Goal: Answer question/provide support: Share knowledge or assist other users

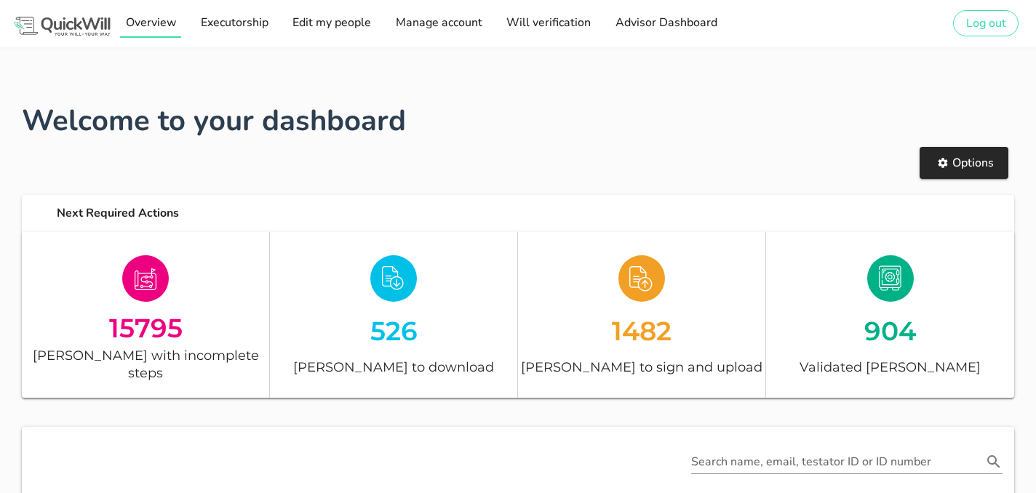
click at [177, 17] on link "Overview" at bounding box center [150, 23] width 60 height 29
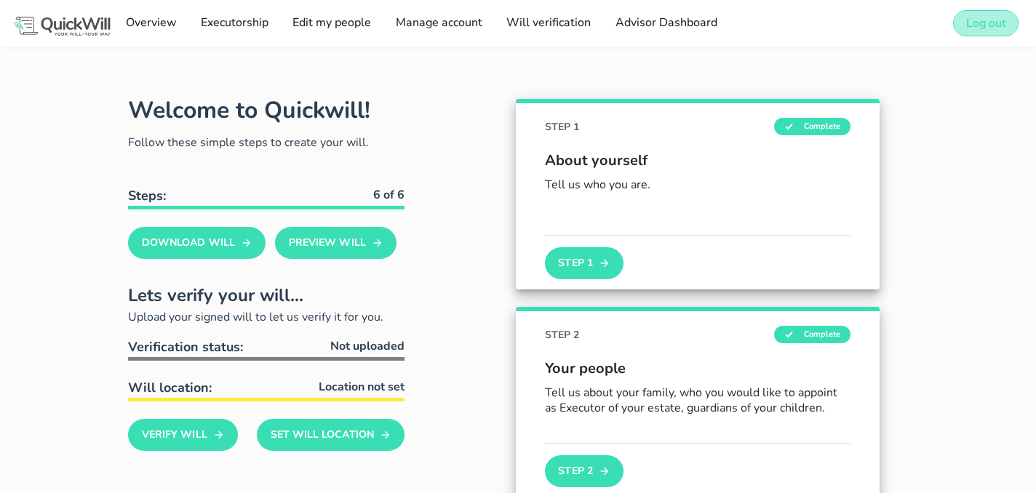
click at [999, 28] on span "Log out" at bounding box center [985, 23] width 41 height 16
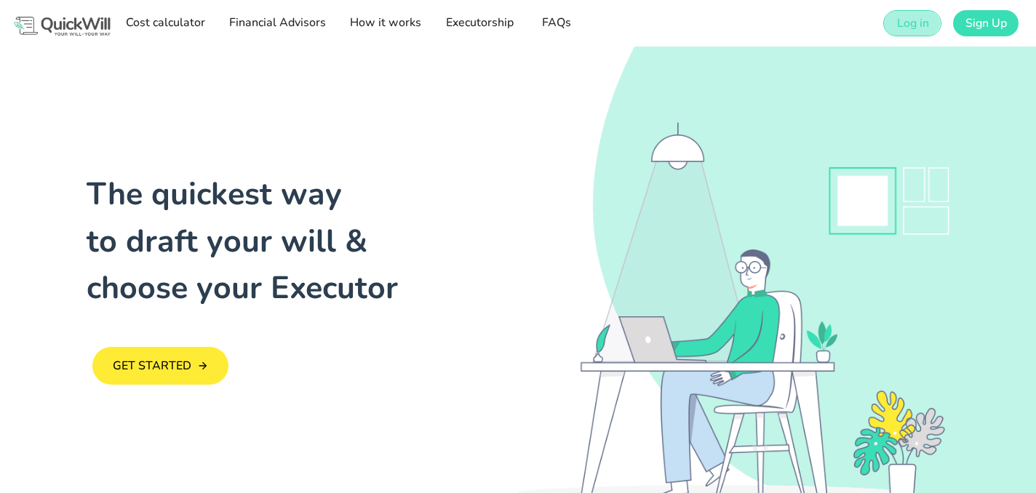
click at [933, 25] on link "Log in" at bounding box center [911, 23] width 57 height 26
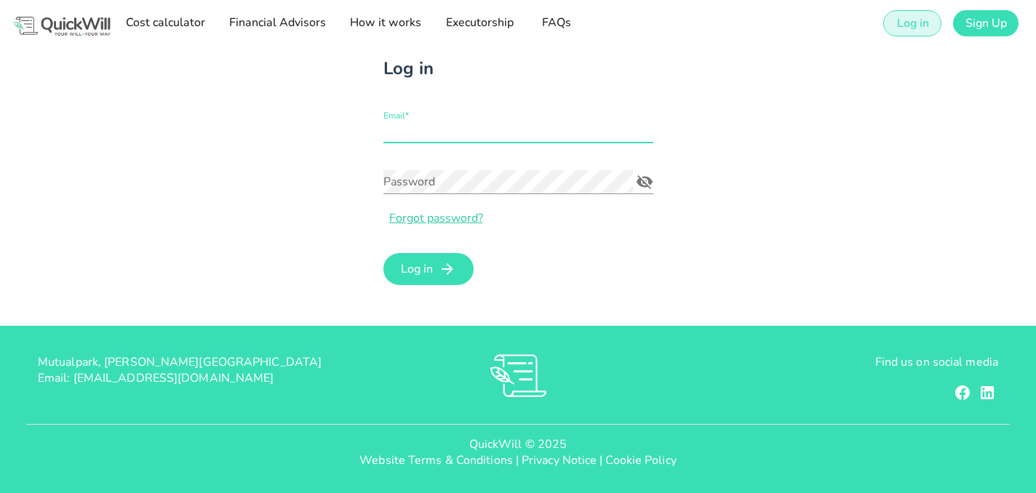
click at [493, 137] on input "Email*" at bounding box center [518, 130] width 270 height 23
click at [456, 132] on input "Email*" at bounding box center [518, 130] width 270 height 23
type input "yorique@oldmutual"
click at [70, 4] on link at bounding box center [62, 24] width 101 height 40
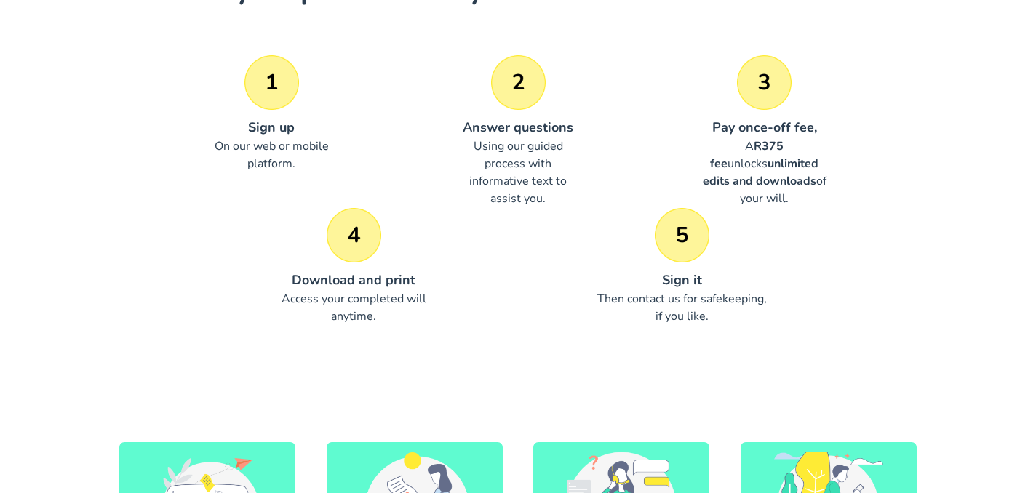
scroll to position [466, 0]
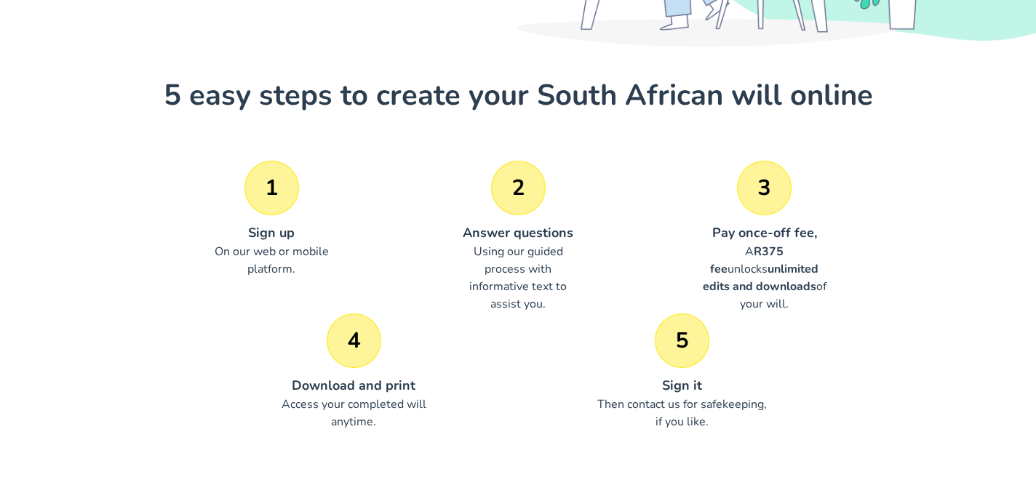
drag, startPoint x: 711, startPoint y: 228, endPoint x: 816, endPoint y: 302, distance: 128.4
click at [816, 302] on div "Pay once-off fee, A R375 fee unlocks unlimited edits and downloads of your will." at bounding box center [765, 267] width 194 height 89
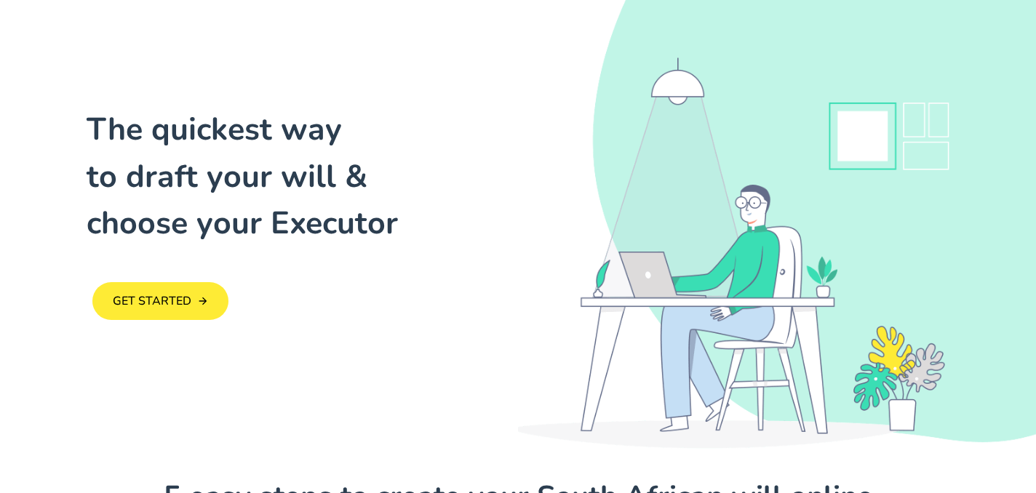
scroll to position [0, 0]
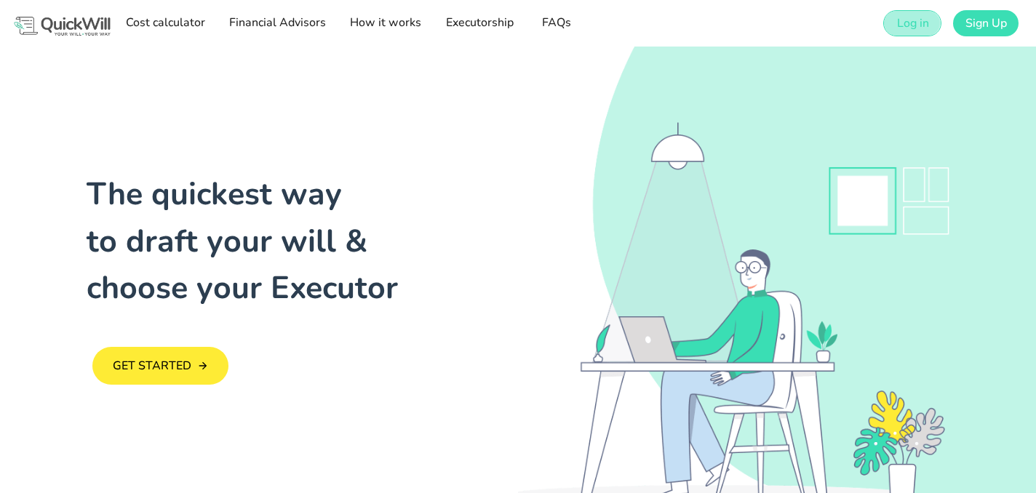
click at [918, 29] on span "Log in" at bounding box center [911, 23] width 33 height 16
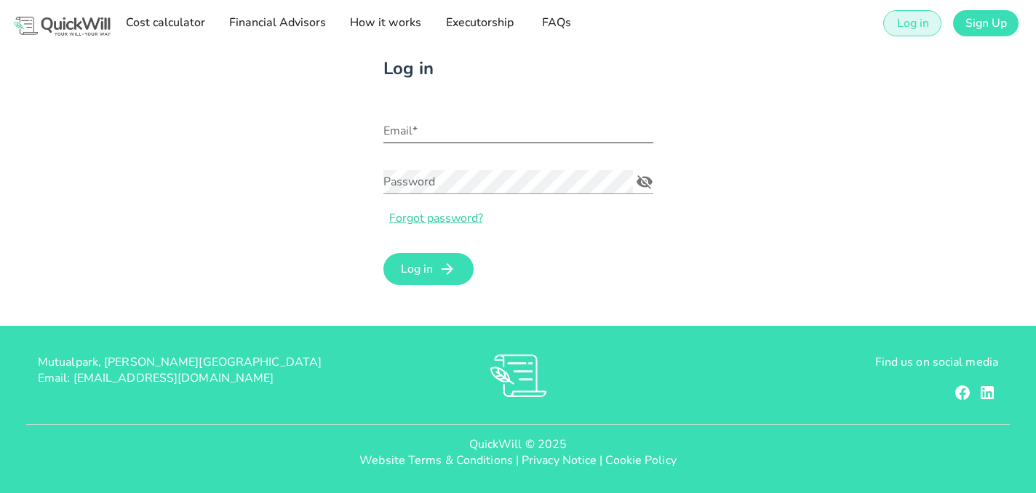
click at [444, 113] on div "Email*" at bounding box center [518, 135] width 270 height 48
click at [411, 139] on input "Email*" at bounding box center [518, 130] width 270 height 23
type input "[EMAIL_ADDRESS][DOMAIN_NAME]"
click at [396, 176] on div "Password" at bounding box center [508, 181] width 250 height 23
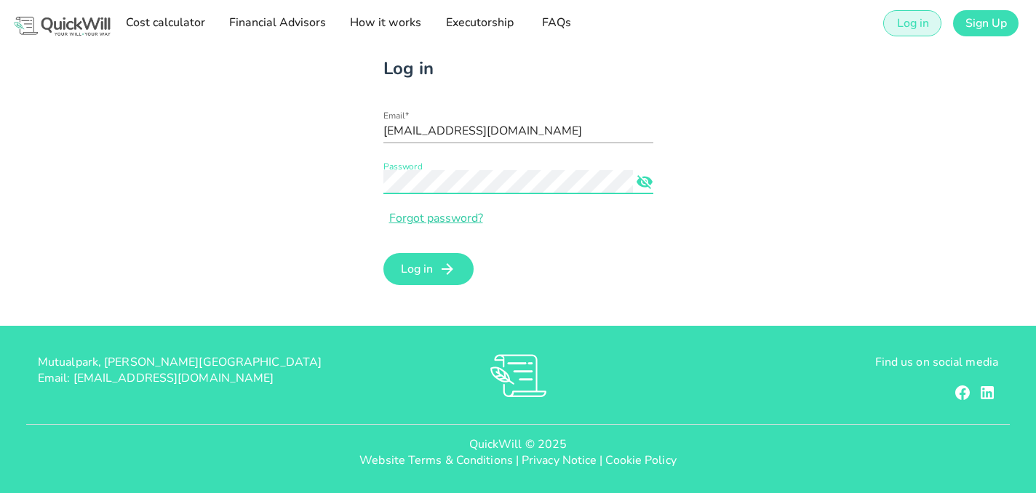
click at [383, 253] on button "Log in" at bounding box center [428, 269] width 91 height 32
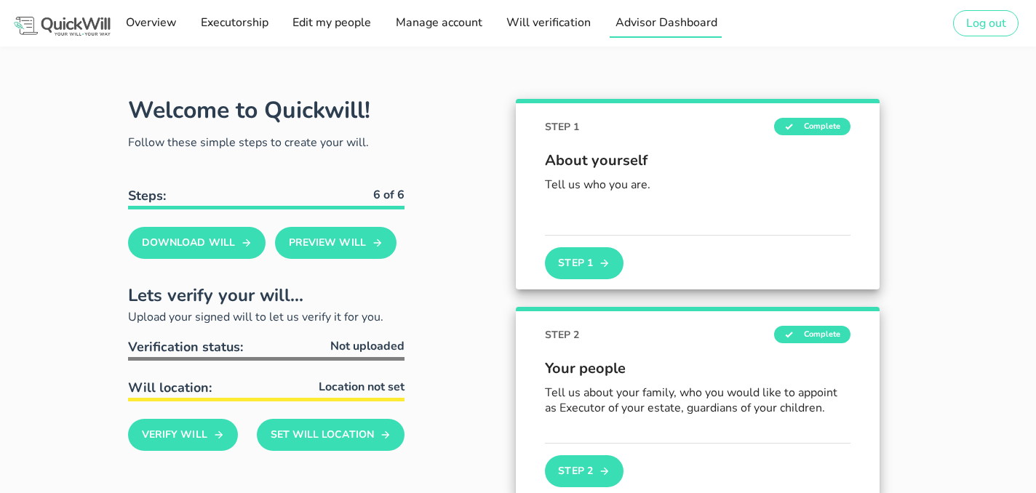
click at [648, 32] on link "Advisor Dashboard" at bounding box center [665, 23] width 111 height 29
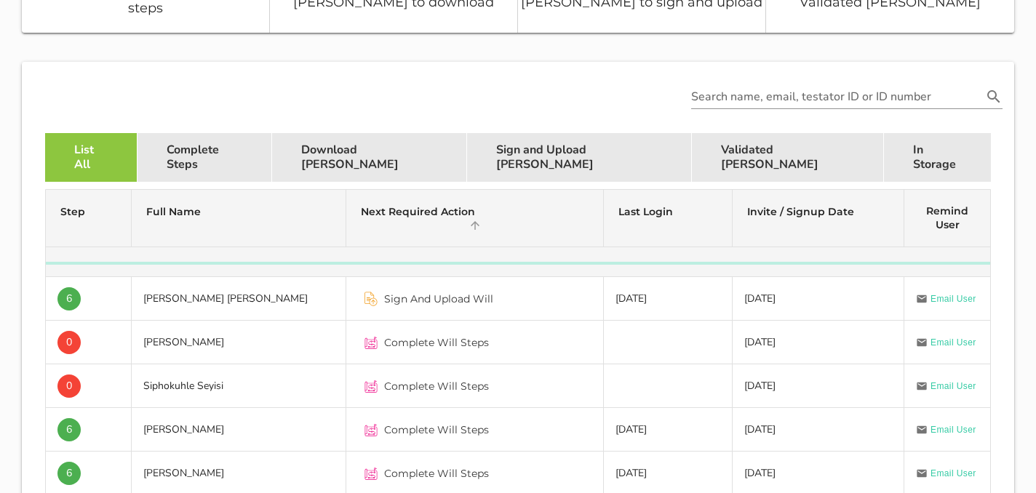
scroll to position [367, 0]
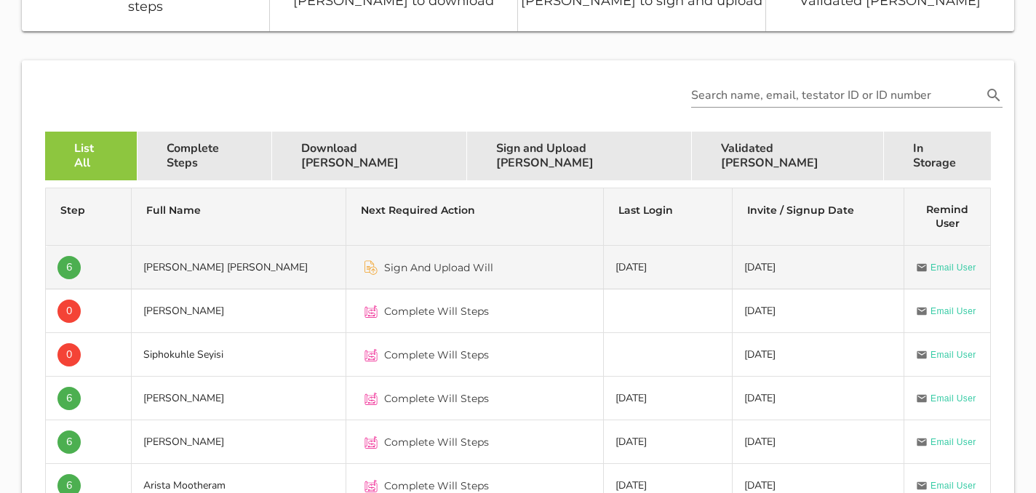
click at [292, 266] on td "[PERSON_NAME] [PERSON_NAME]" at bounding box center [239, 268] width 215 height 44
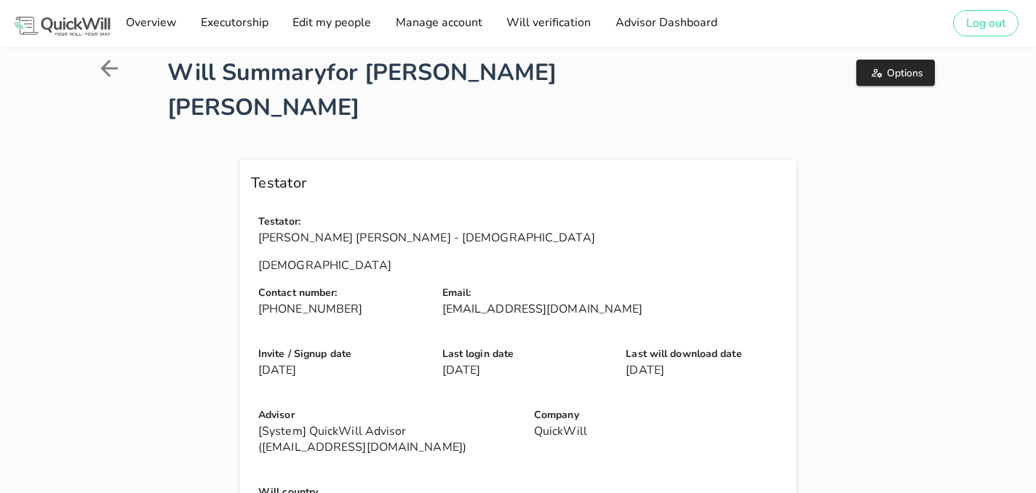
click at [901, 87] on div "Options" at bounding box center [840, 90] width 215 height 87
click at [891, 83] on button "Options" at bounding box center [895, 73] width 78 height 26
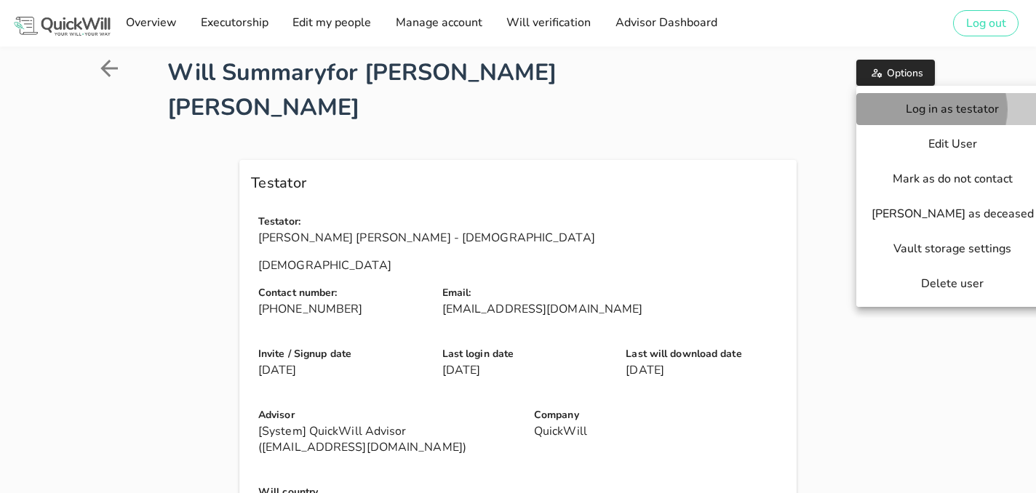
click at [905, 106] on span "Log in as testator" at bounding box center [952, 109] width 163 height 16
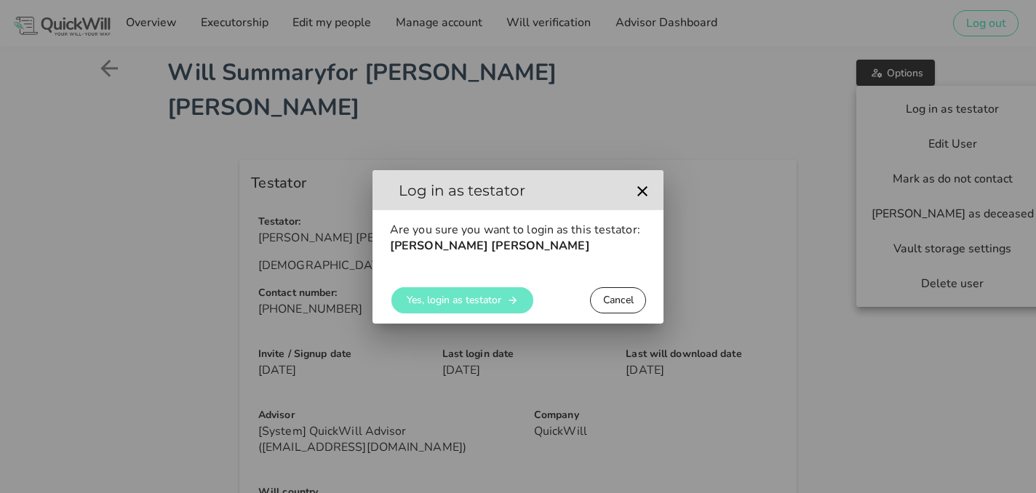
click at [467, 297] on span "Yes, login as testator" at bounding box center [453, 300] width 95 height 14
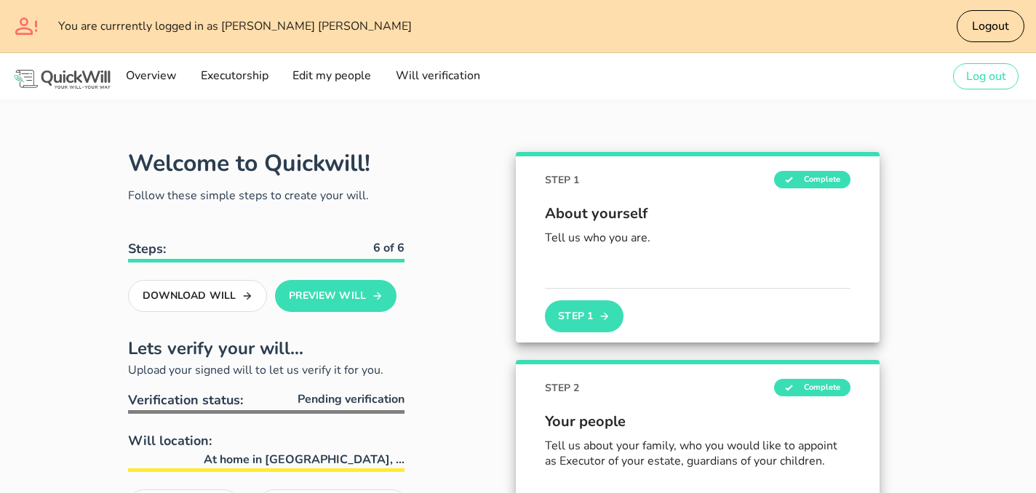
click at [991, 44] on div "Logout" at bounding box center [872, 26] width 316 height 41
click at [978, 27] on span "Logout" at bounding box center [990, 26] width 38 height 16
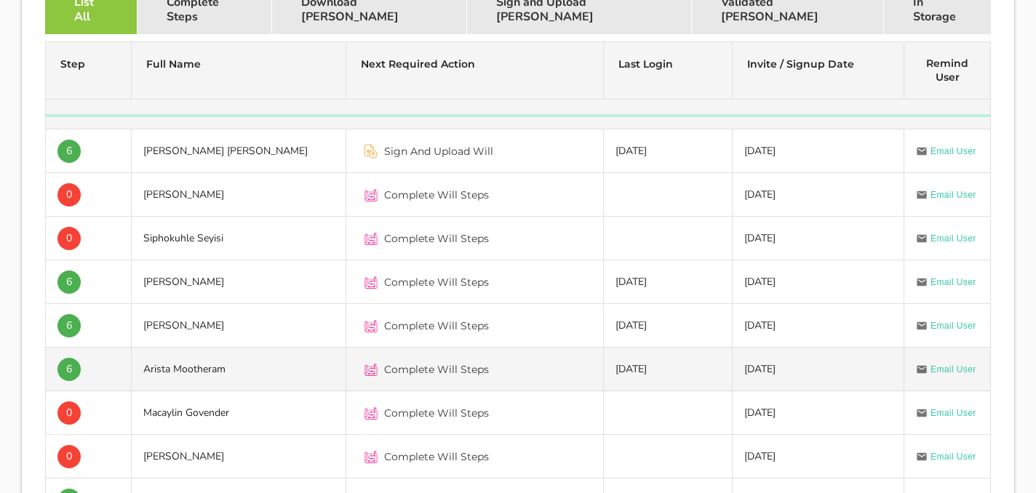
scroll to position [522, 0]
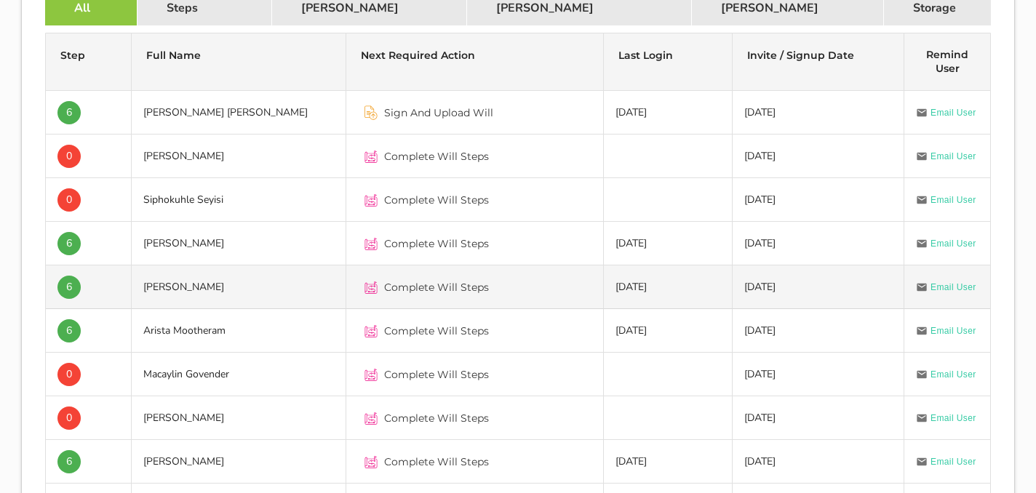
click at [341, 288] on td "[PERSON_NAME]" at bounding box center [239, 288] width 215 height 44
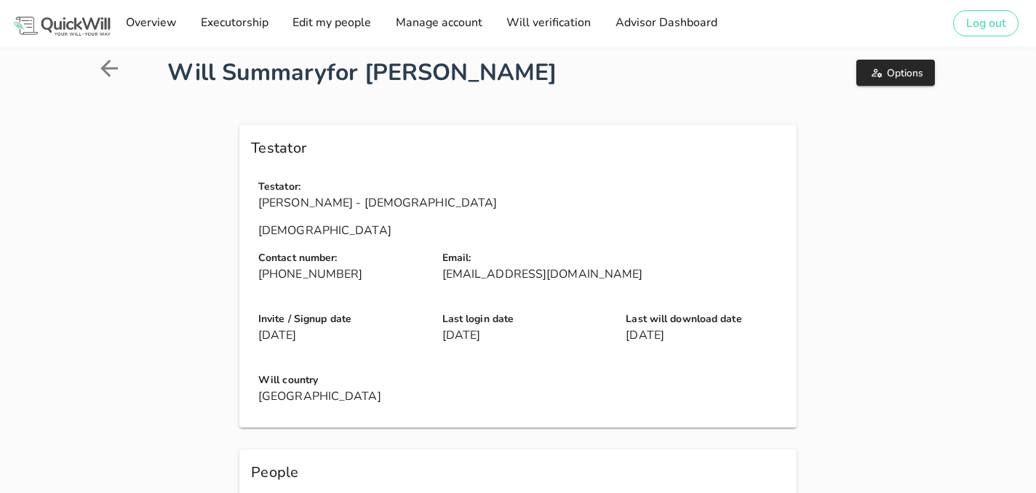
click at [895, 58] on div "Options" at bounding box center [840, 73] width 215 height 52
click at [887, 74] on span "Options" at bounding box center [895, 73] width 55 height 14
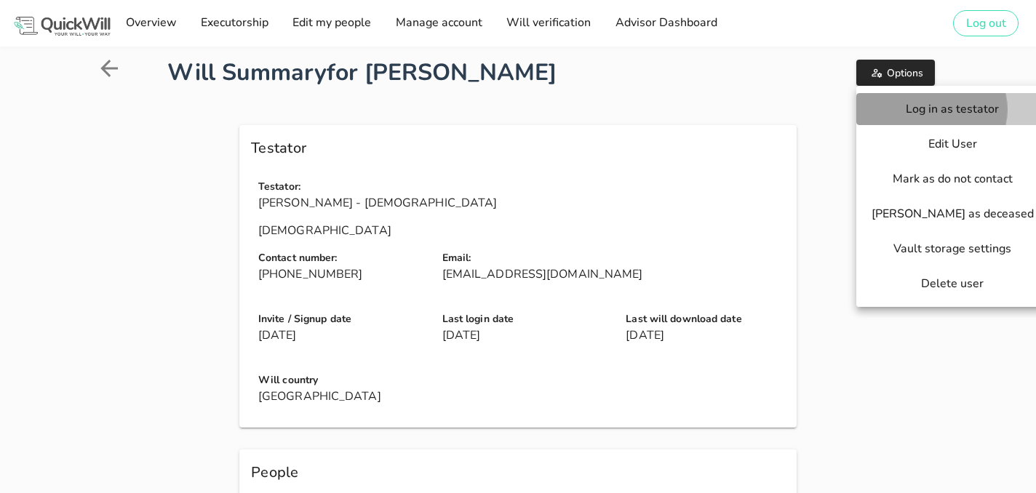
click at [893, 119] on button "Log in as testator" at bounding box center [952, 109] width 192 height 32
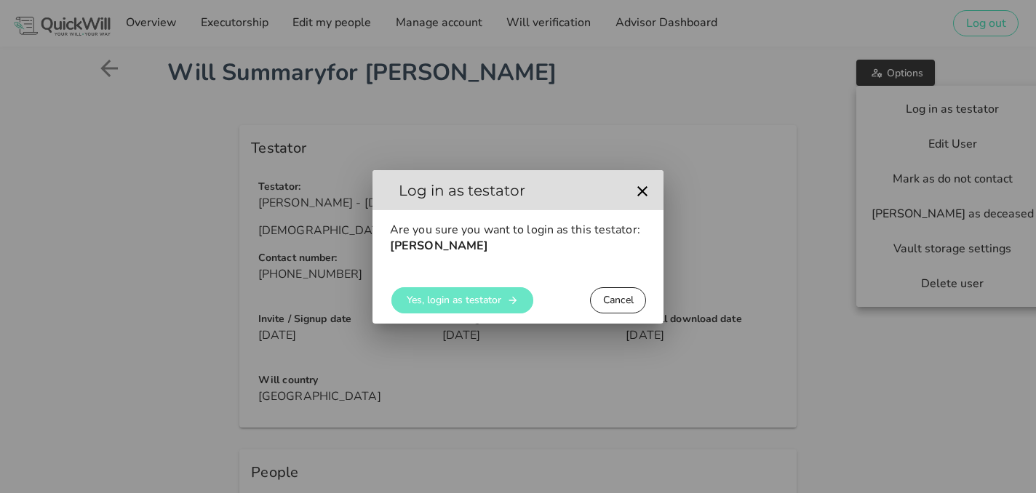
click at [470, 307] on button "Yes, login as testator" at bounding box center [462, 300] width 142 height 26
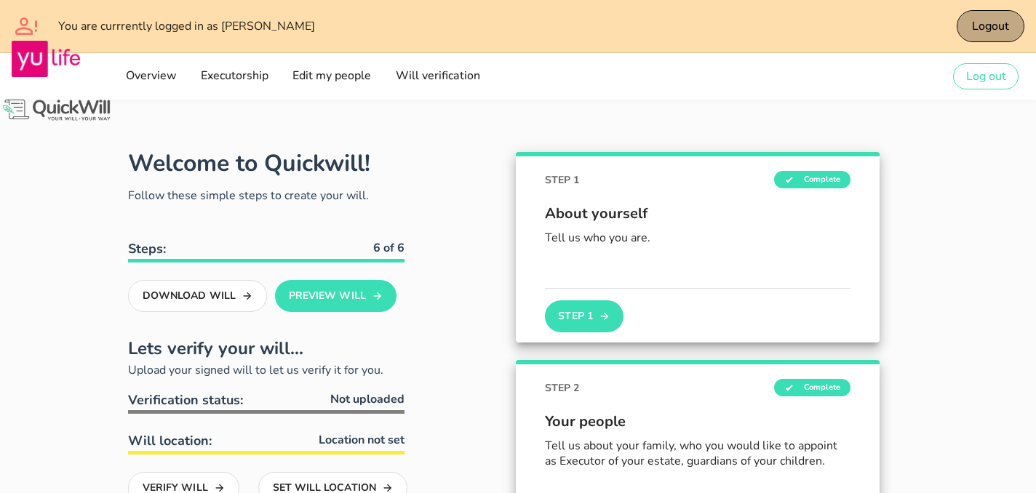
click at [1004, 26] on span "Logout" at bounding box center [990, 26] width 38 height 16
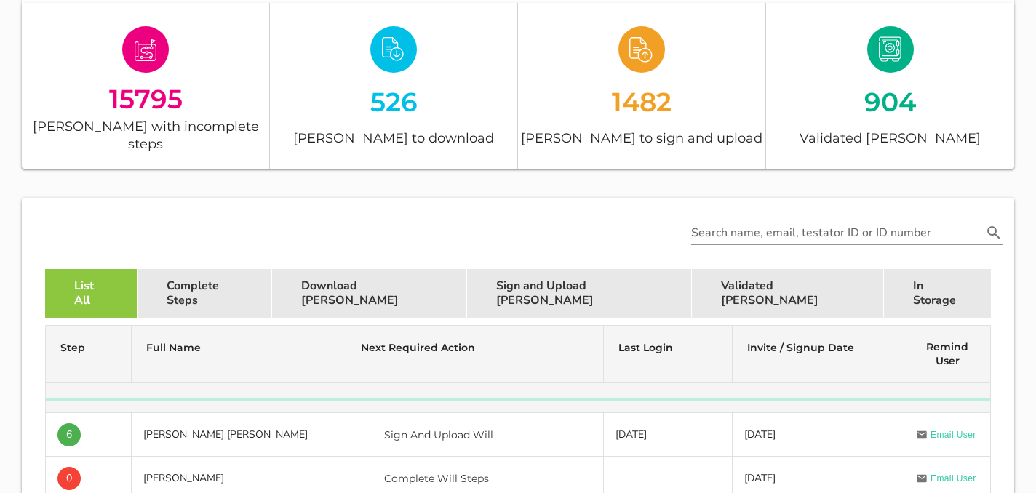
scroll to position [514, 0]
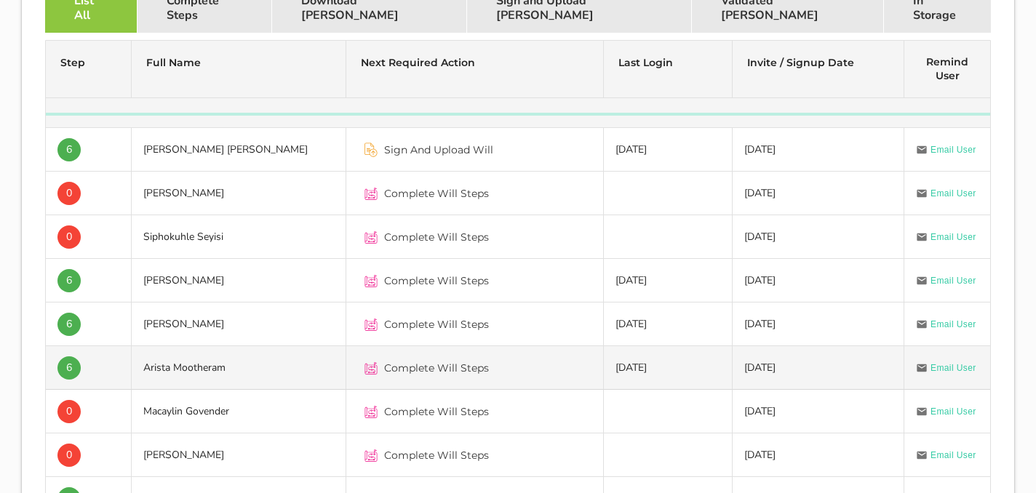
click at [279, 350] on td "Arista Mootheram" at bounding box center [239, 368] width 215 height 44
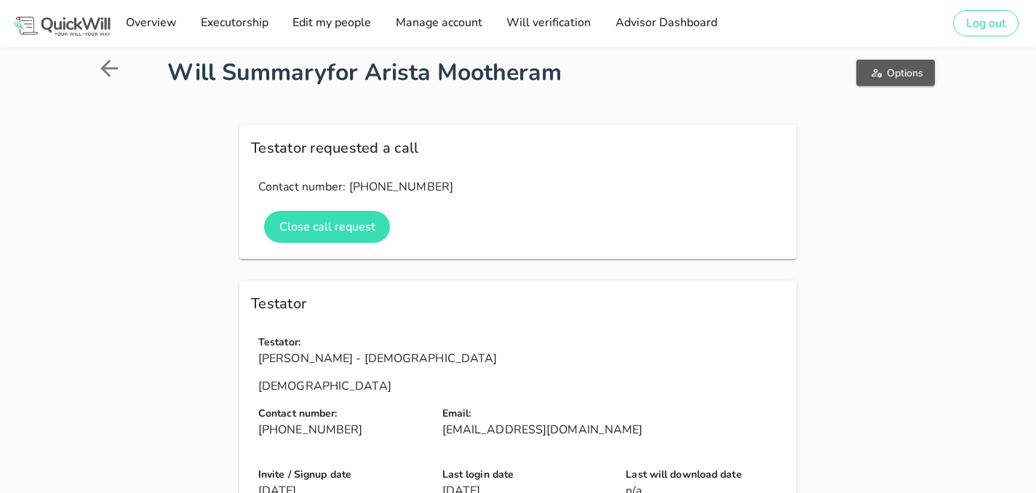
click at [871, 71] on icon "button" at bounding box center [877, 73] width 12 height 12
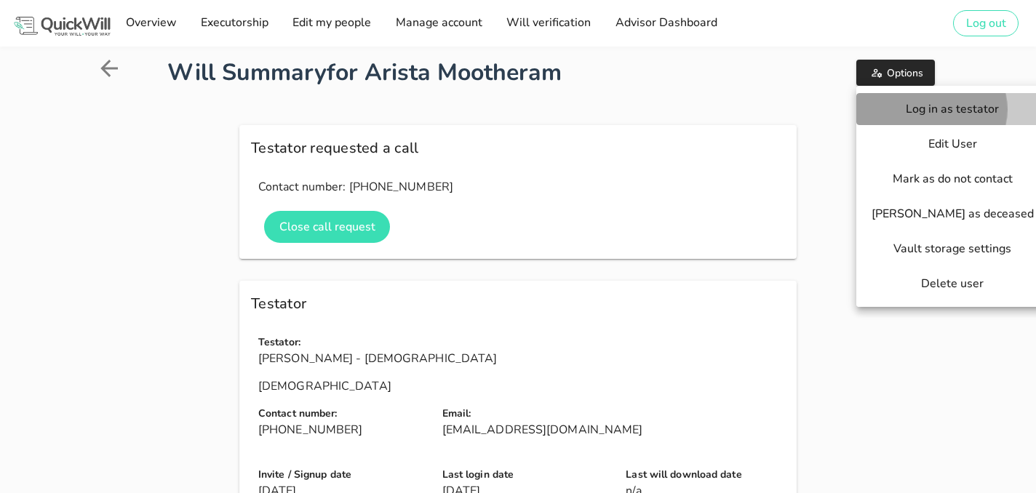
click at [876, 104] on span "Log in as testator" at bounding box center [952, 109] width 163 height 16
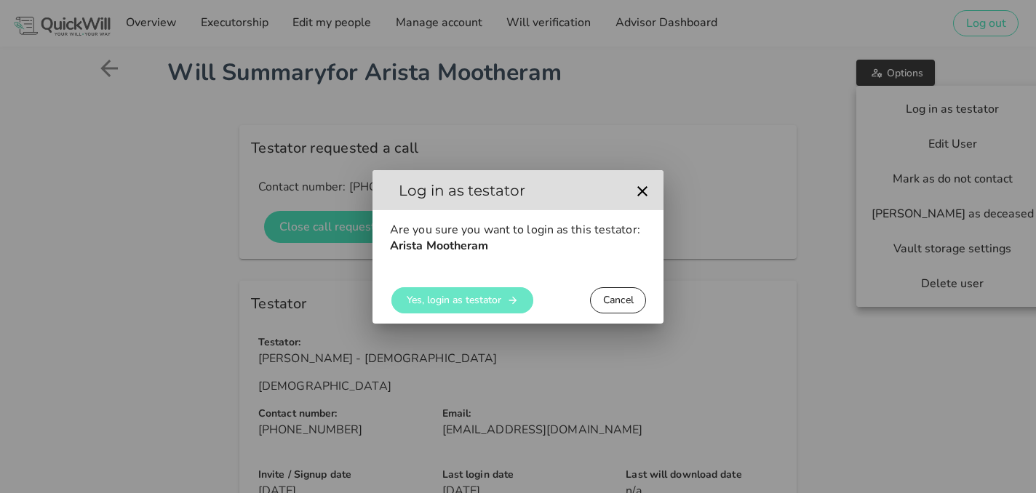
click at [492, 294] on span "Yes, login as testator" at bounding box center [453, 300] width 95 height 14
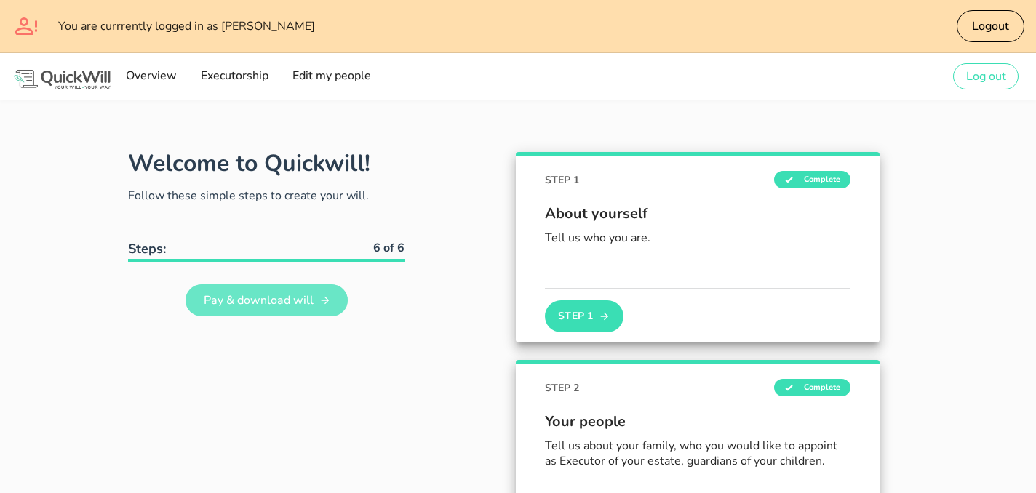
click at [278, 308] on span "Pay & download will" at bounding box center [257, 300] width 111 height 16
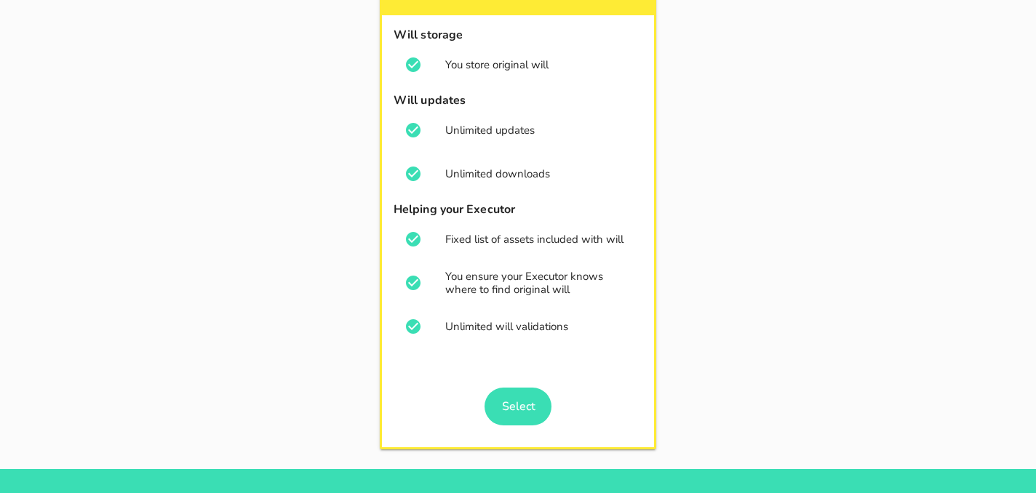
scroll to position [241, 0]
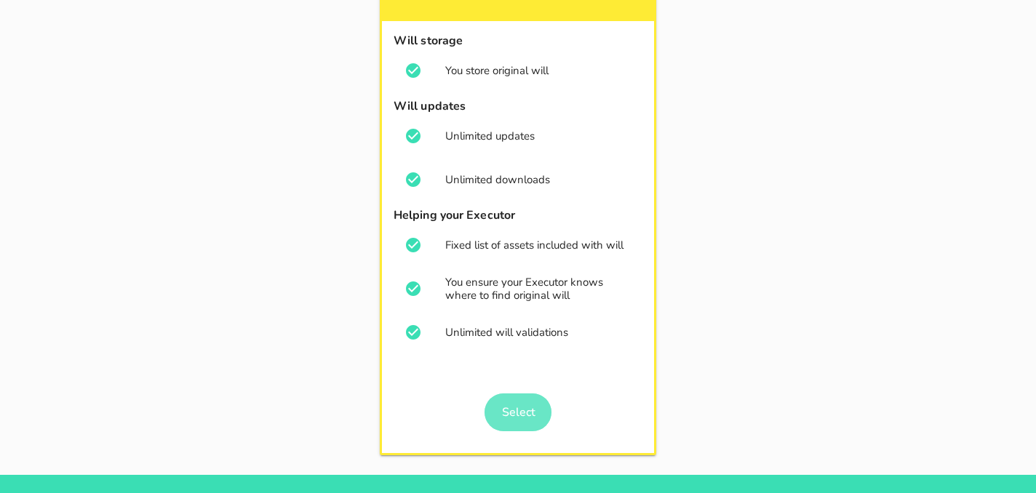
click at [498, 405] on span "Select" at bounding box center [517, 412] width 55 height 16
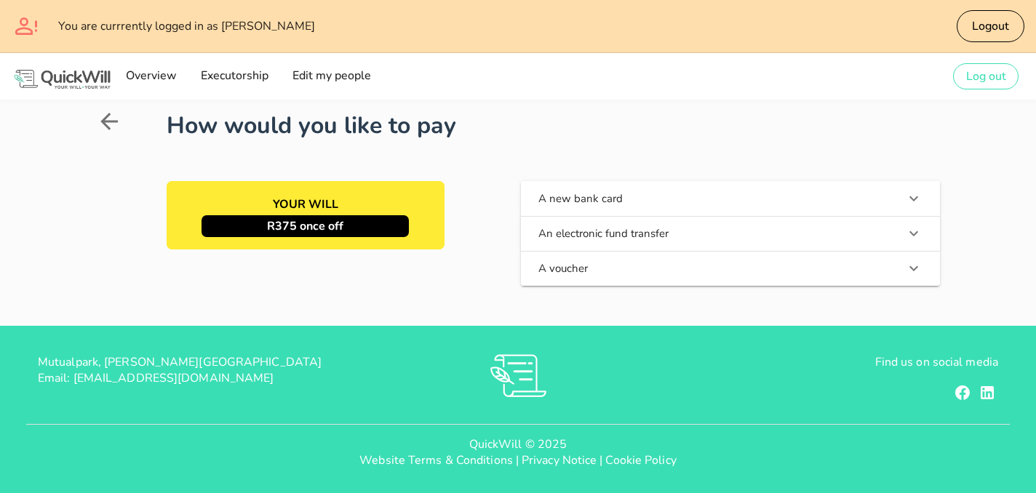
click at [590, 207] on button "A new bank card" at bounding box center [731, 198] width 420 height 35
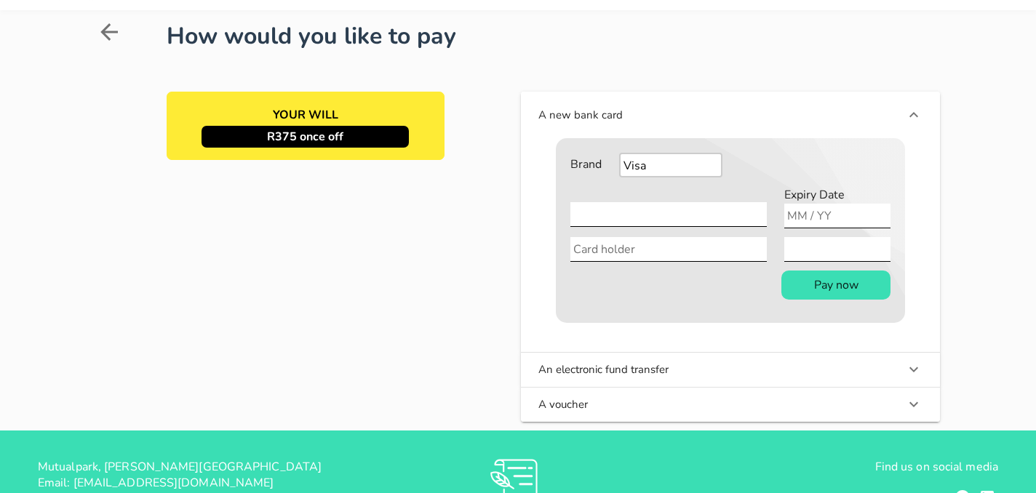
scroll to position [93, 0]
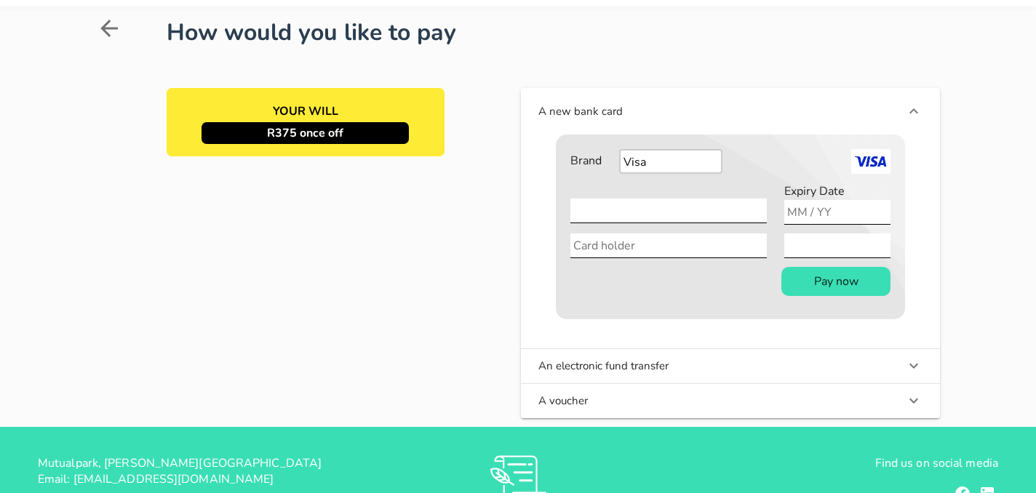
click at [104, 37] on icon at bounding box center [109, 28] width 26 height 26
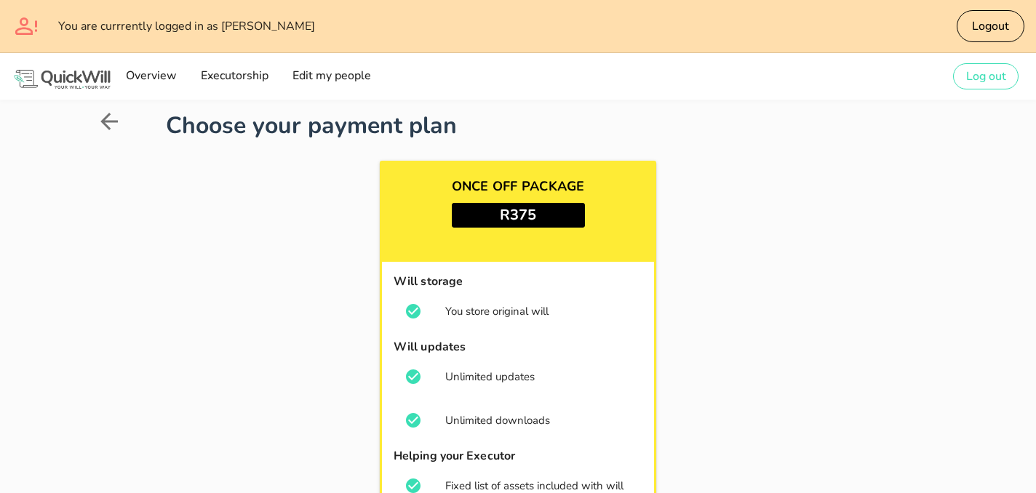
click at [100, 123] on icon at bounding box center [109, 121] width 26 height 26
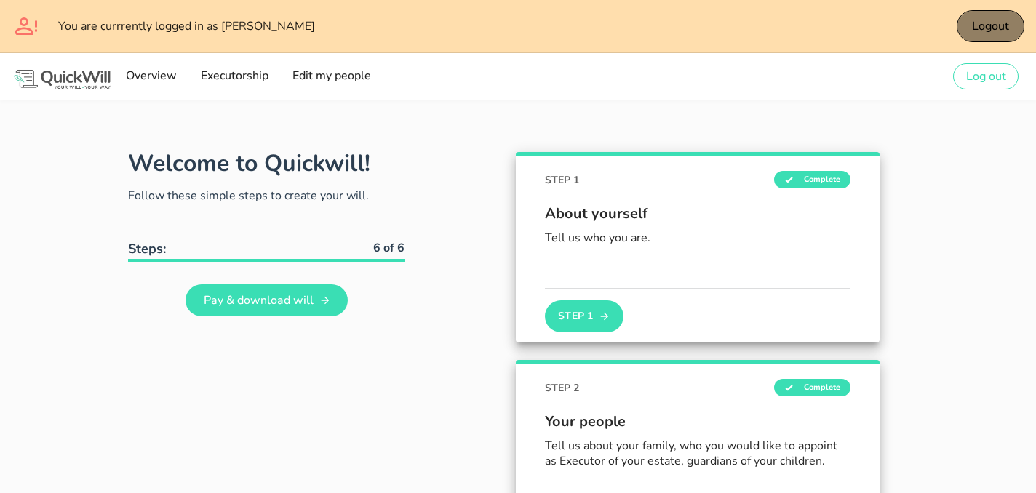
click at [997, 19] on span "Logout" at bounding box center [990, 26] width 38 height 16
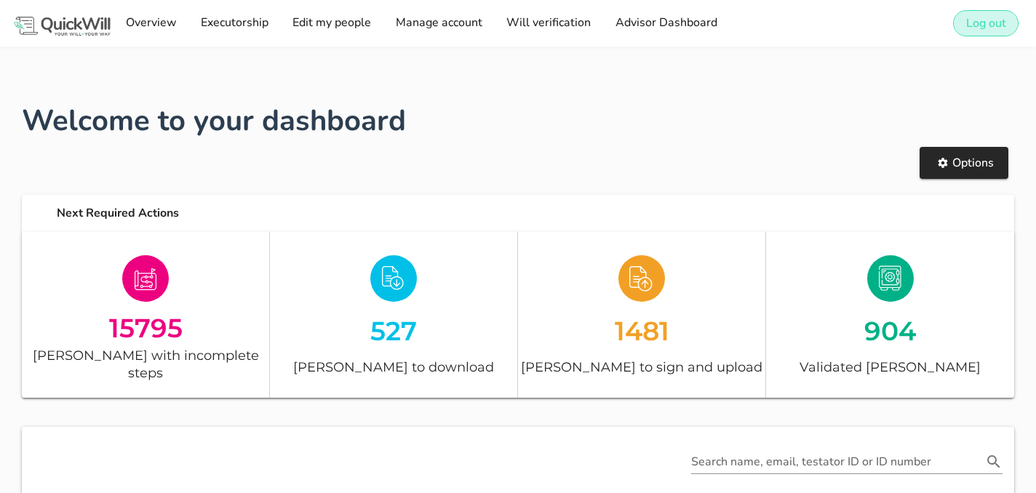
click at [972, 21] on span "Log out" at bounding box center [985, 23] width 41 height 16
